Goal: Task Accomplishment & Management: Complete application form

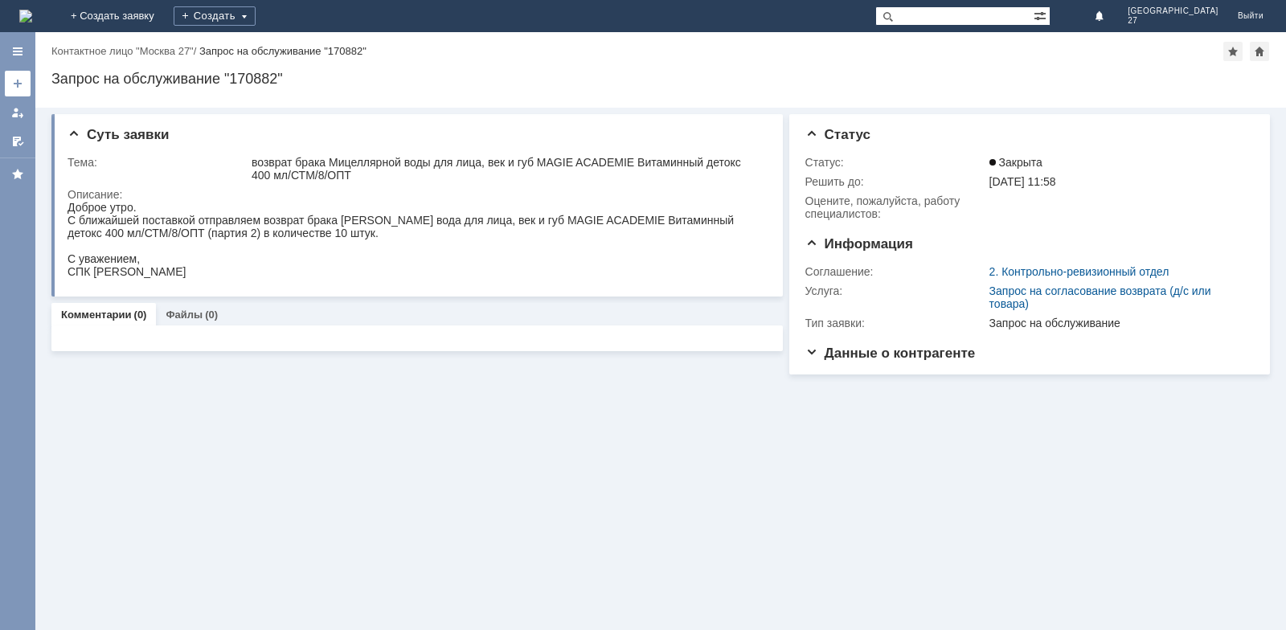
click at [18, 82] on div at bounding box center [17, 83] width 13 height 13
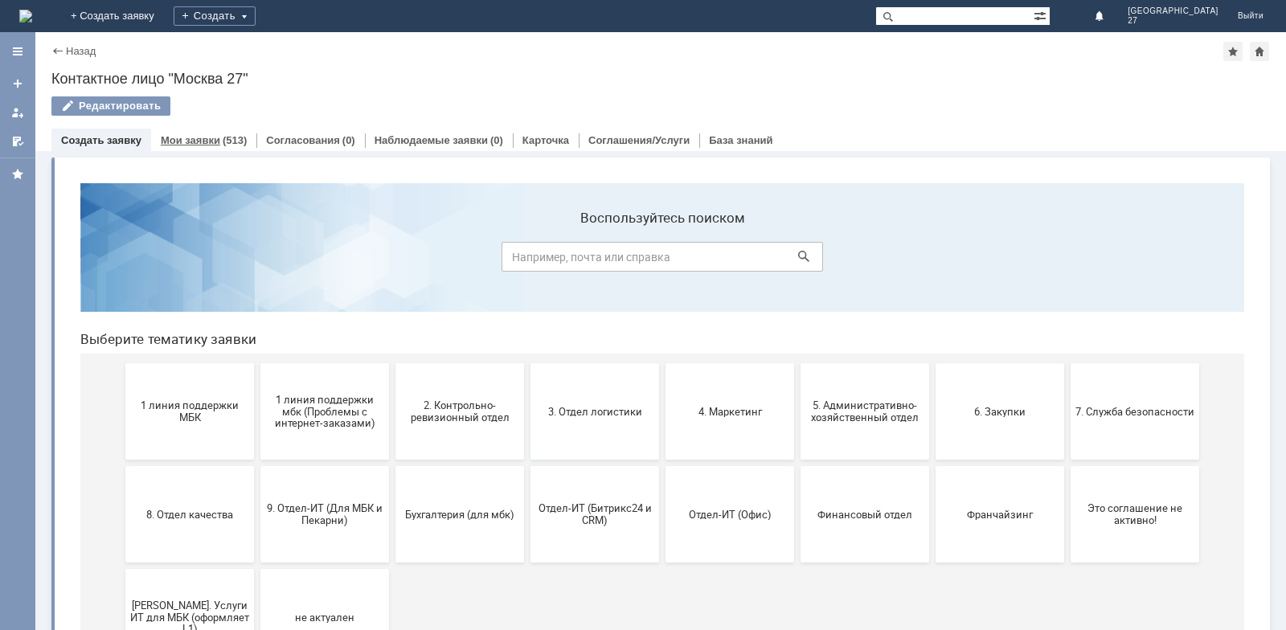
click at [196, 141] on link "Мои заявки" at bounding box center [190, 140] width 59 height 12
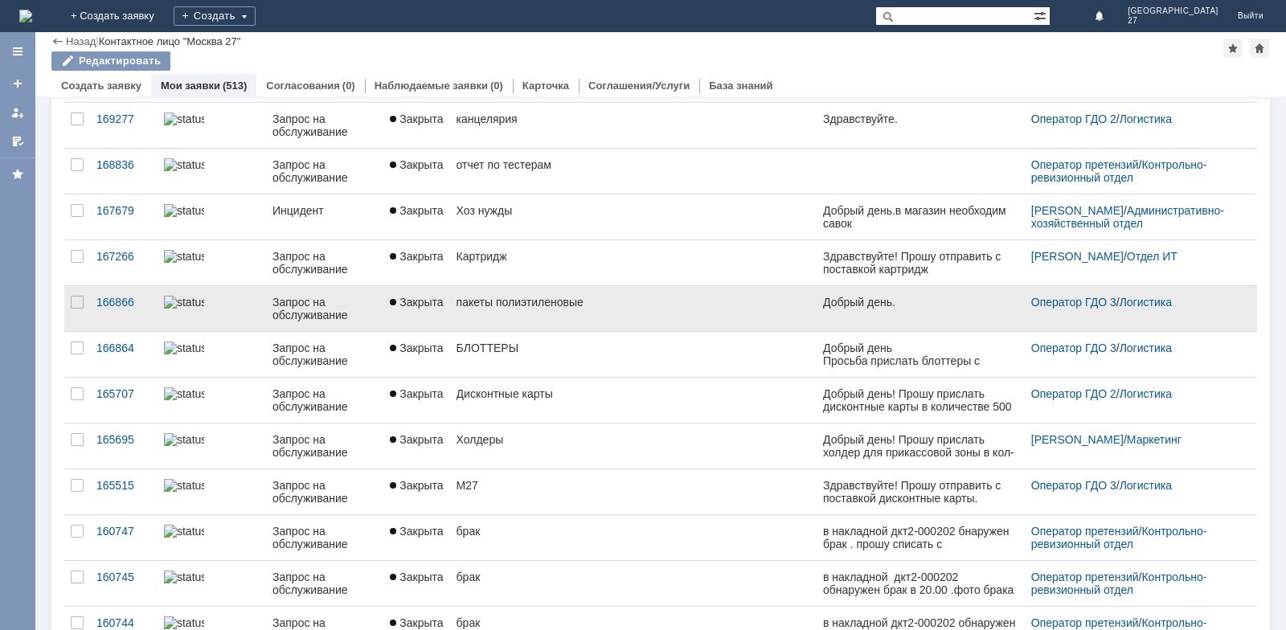
scroll to position [241, 0]
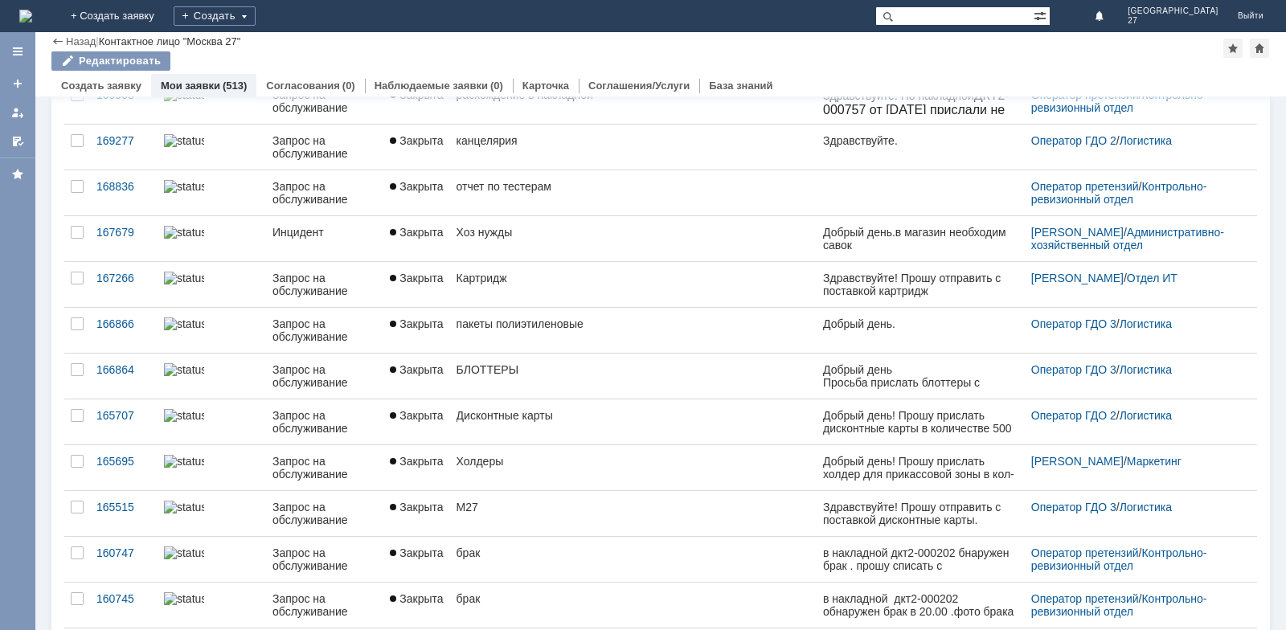
click at [487, 377] on link "БЛОТТЕРЫ" at bounding box center [633, 376] width 367 height 45
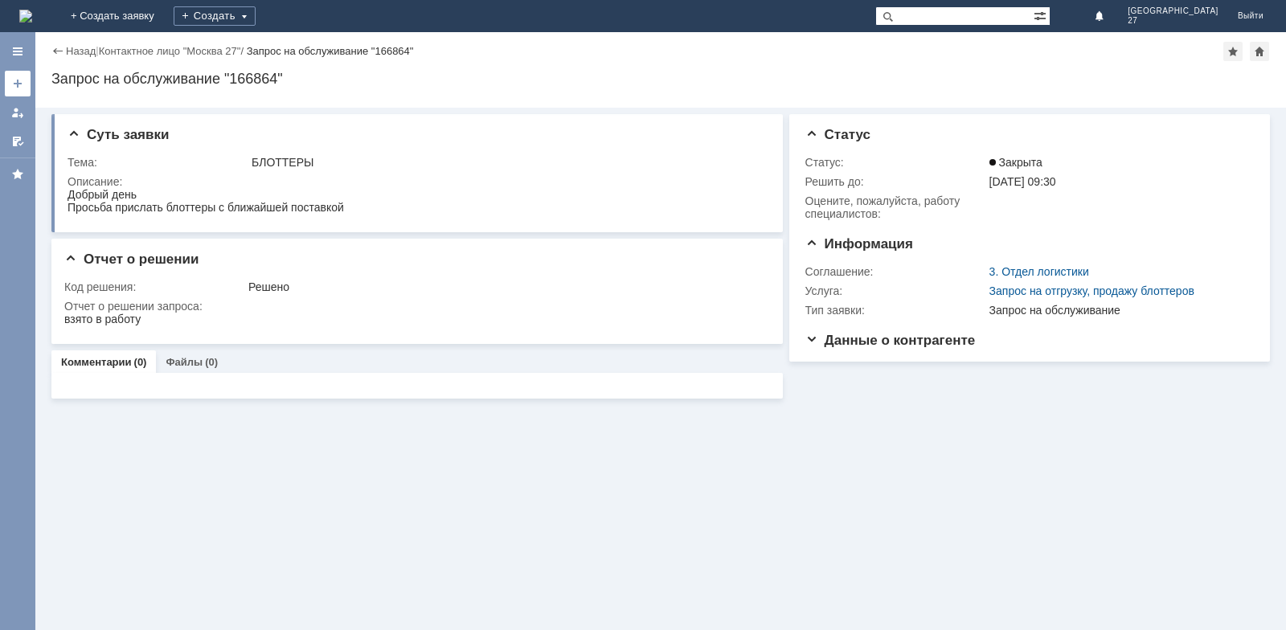
click at [21, 85] on div at bounding box center [17, 83] width 13 height 13
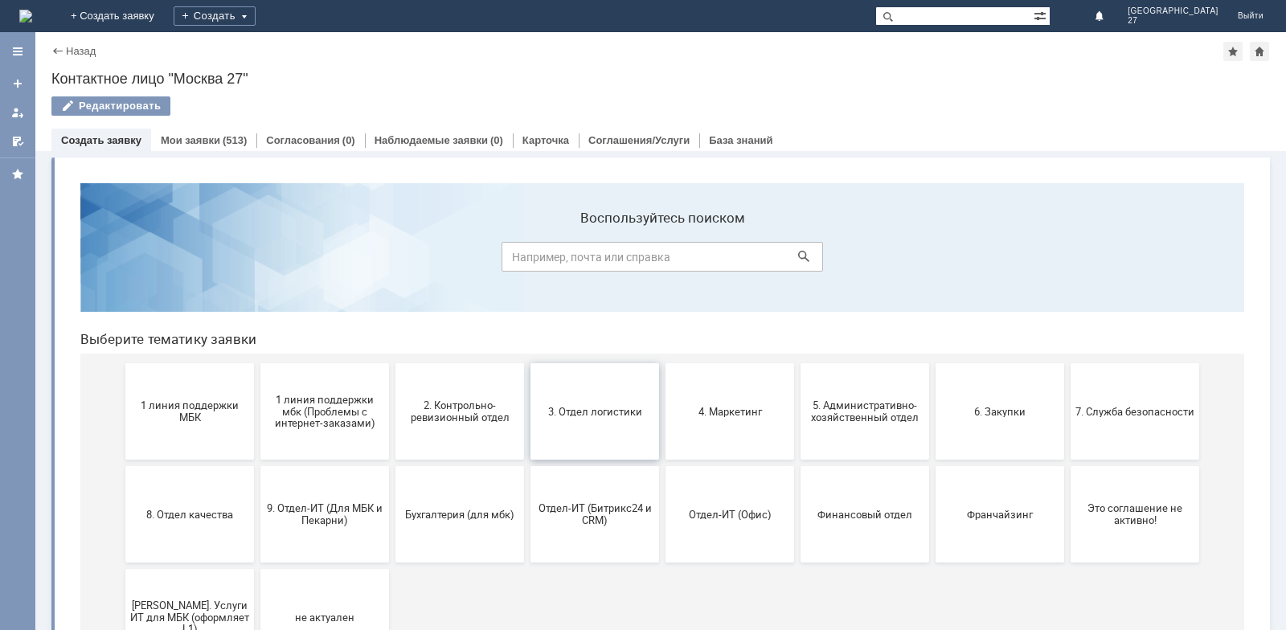
click at [601, 424] on button "3. Отдел логистики" at bounding box center [595, 411] width 129 height 96
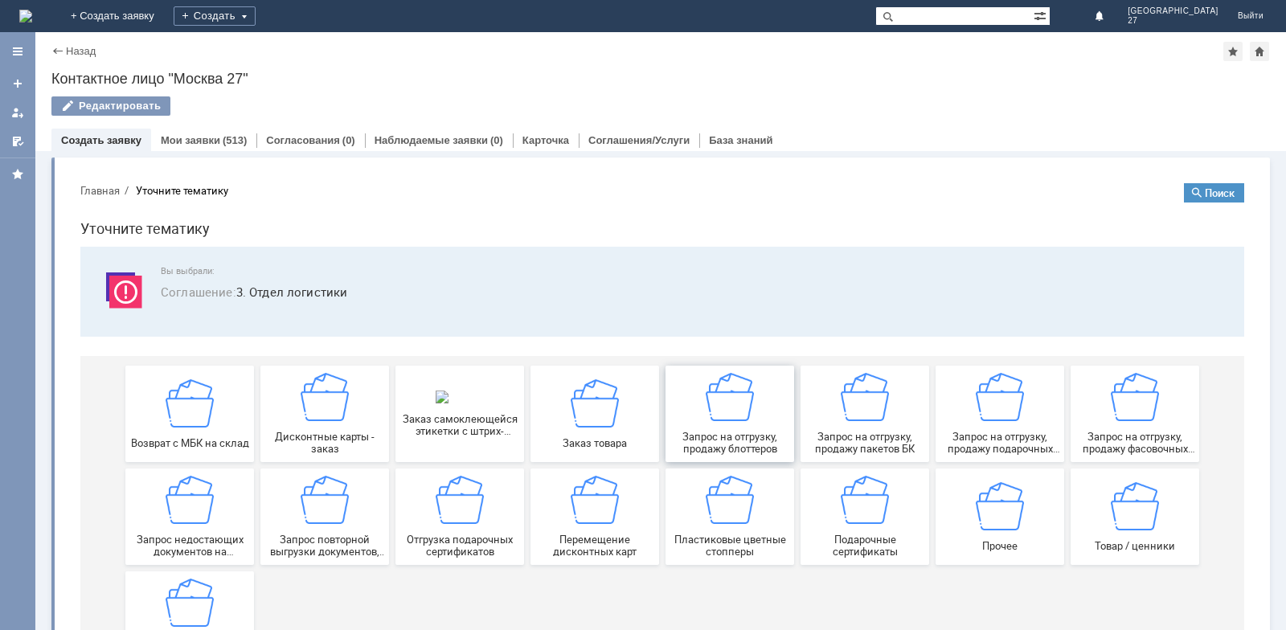
click at [718, 418] on img at bounding box center [730, 397] width 48 height 48
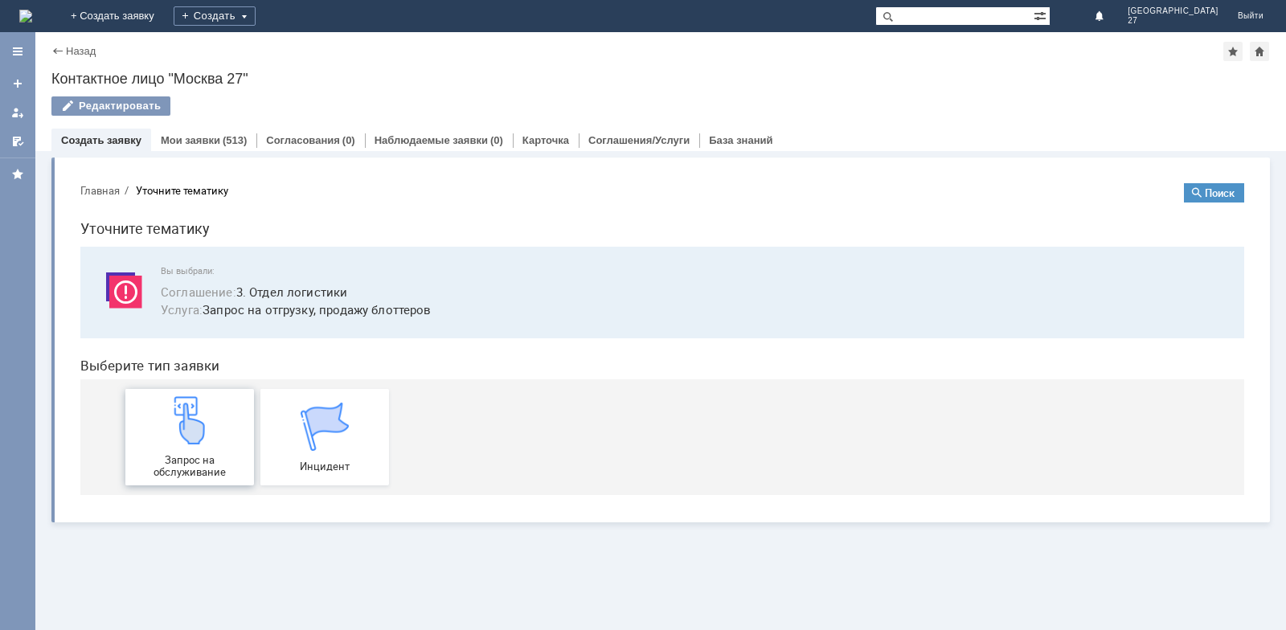
click at [191, 430] on img at bounding box center [190, 420] width 48 height 48
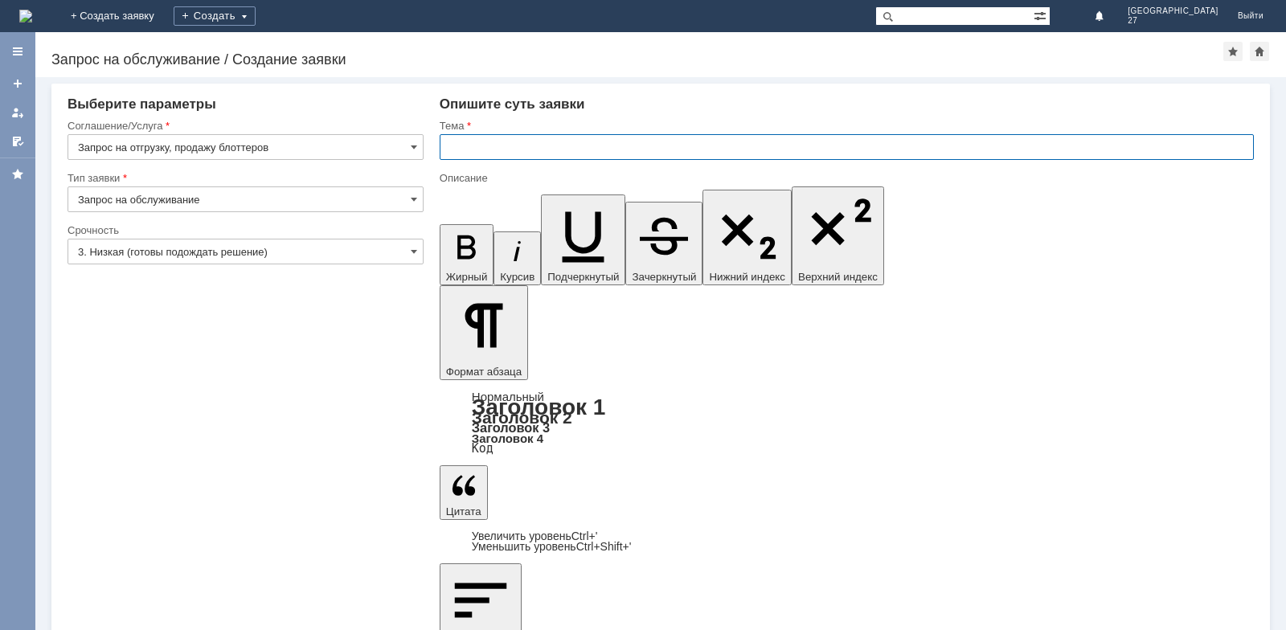
click at [445, 148] on input "text" at bounding box center [847, 147] width 814 height 26
type input "блоттеры"
click at [412, 252] on span at bounding box center [414, 251] width 6 height 13
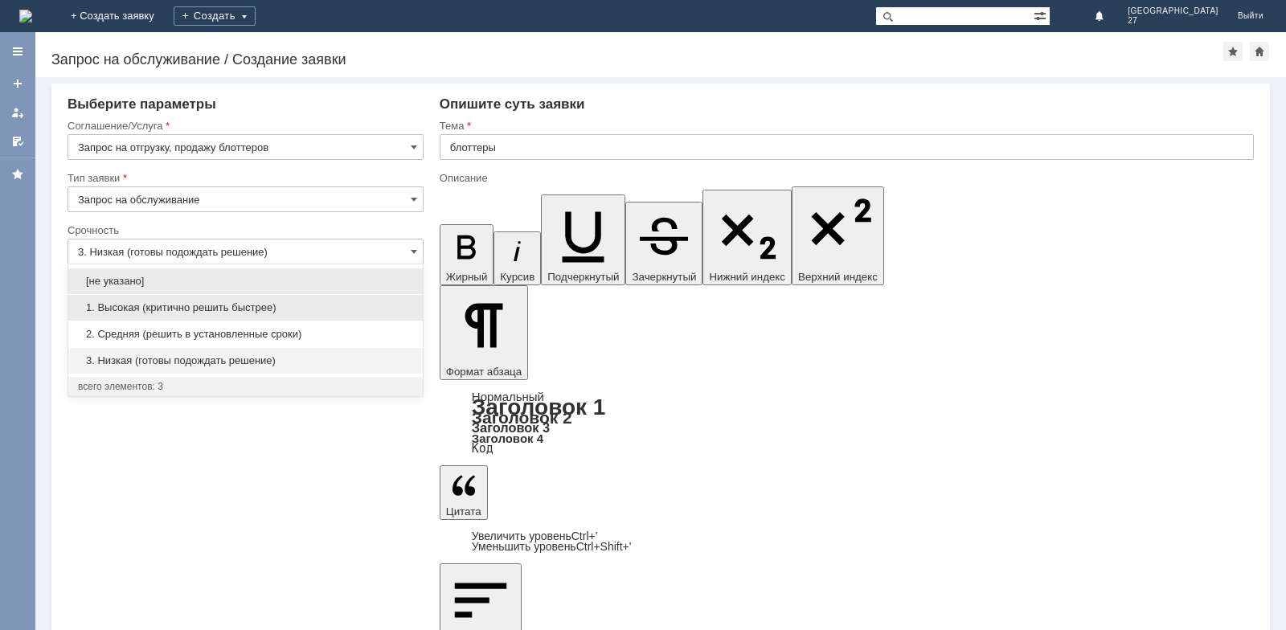
click at [348, 302] on span "1. Высокая (критично решить быстрее)" at bounding box center [245, 307] width 335 height 13
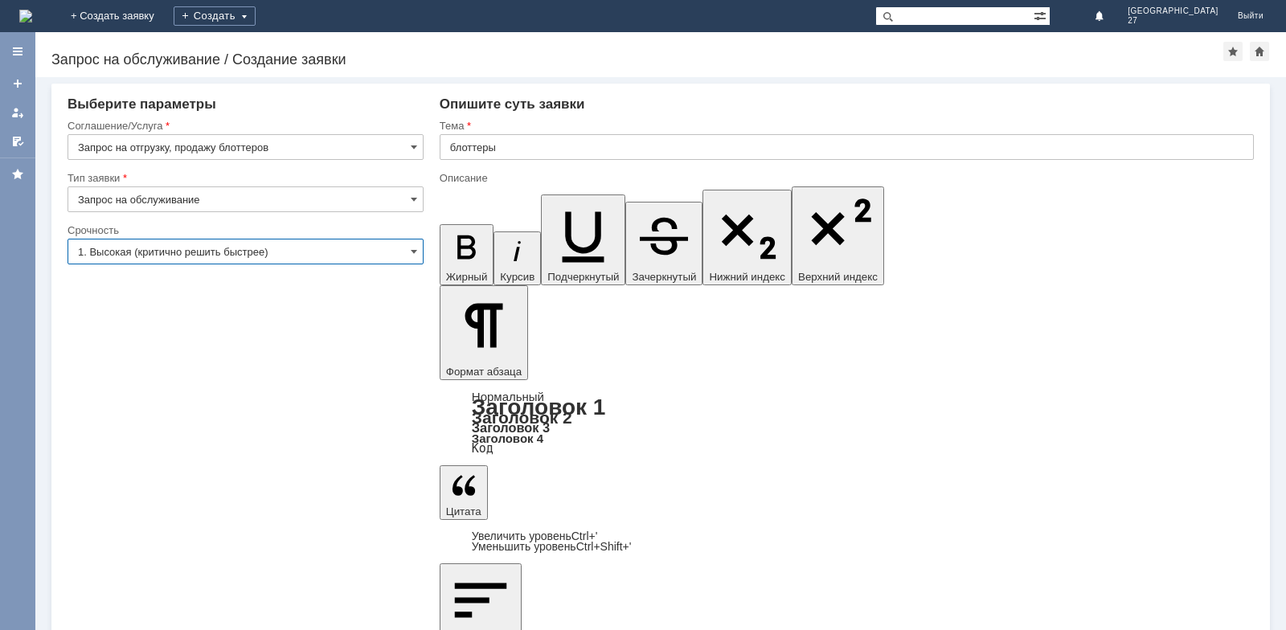
type input "1. Высокая (критично решить быстрее)"
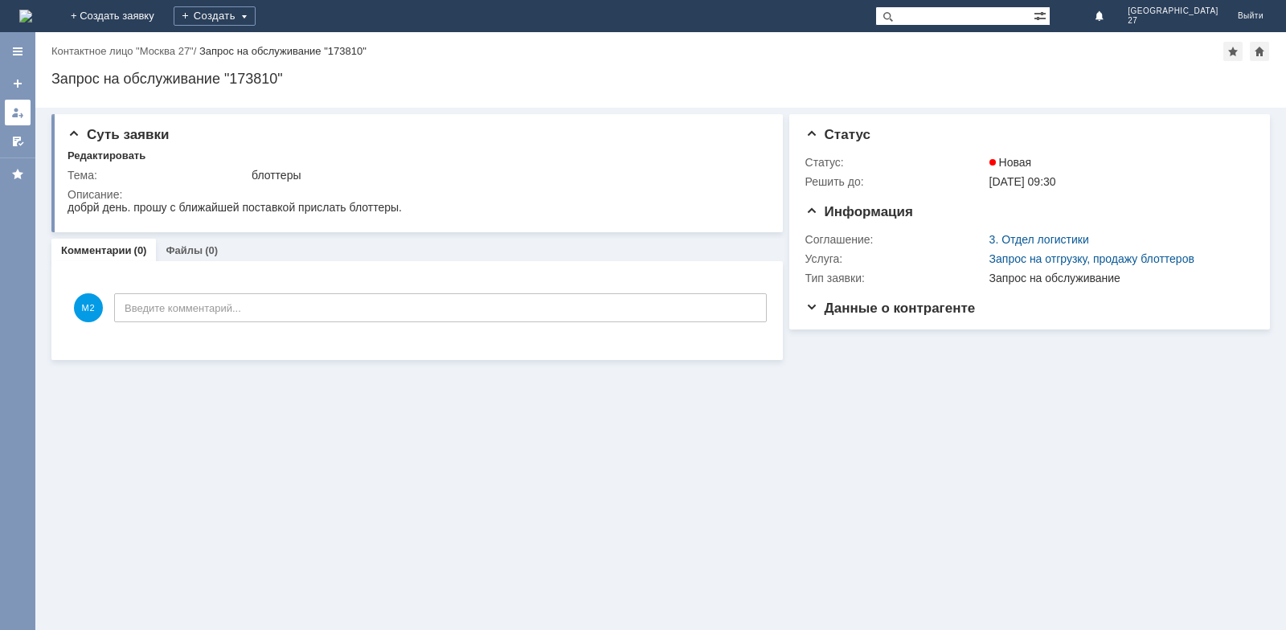
click at [18, 111] on div at bounding box center [17, 112] width 13 height 13
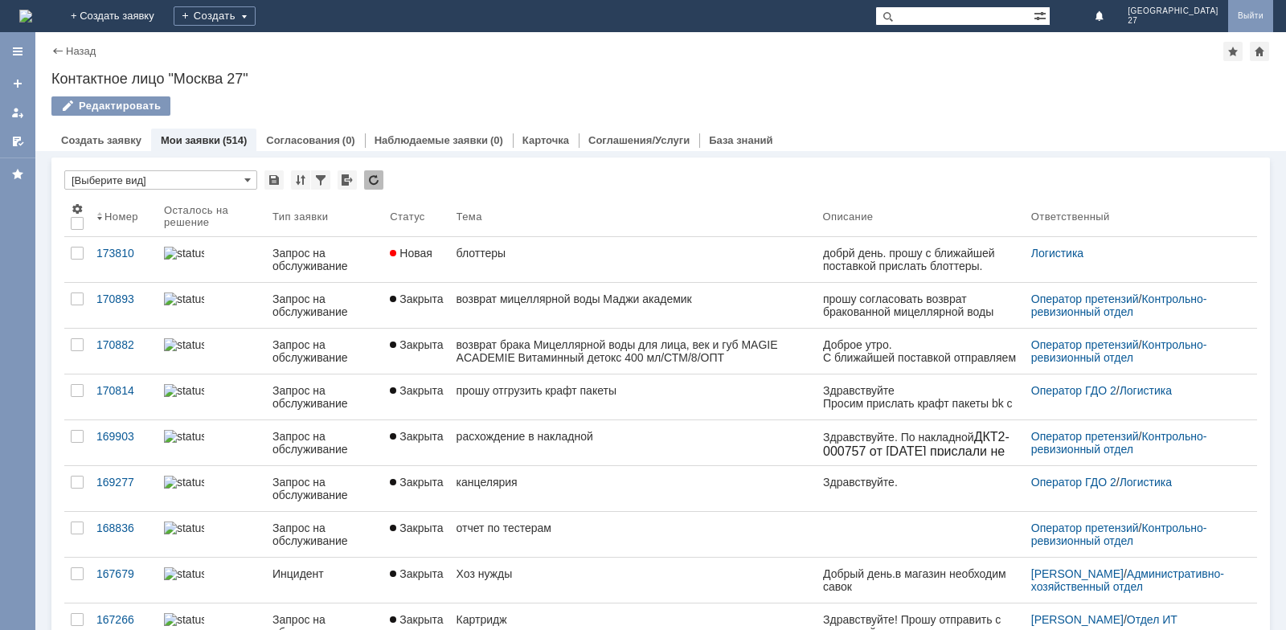
click at [1241, 18] on link "Выйти" at bounding box center [1250, 16] width 45 height 32
